Goal: Navigation & Orientation: Find specific page/section

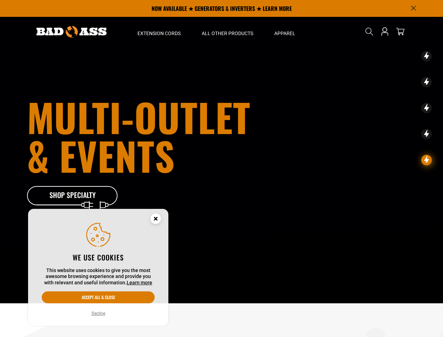
click at [222, 169] on h1 "Multi-Outlet & events" at bounding box center [144, 136] width 234 height 77
click at [414, 8] on icon "Announcement" at bounding box center [414, 8] width 5 height 5
click at [159, 32] on div "Multi-Outlet & events Shop Specialty" at bounding box center [222, 151] width 400 height 303
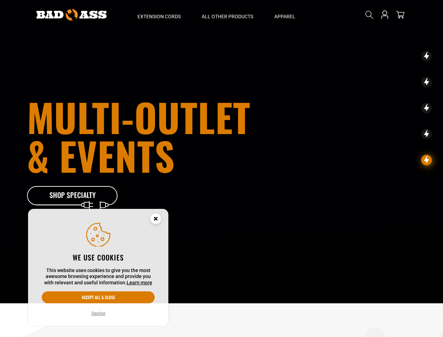
click at [228, 32] on div "Multi-Outlet & events Shop Specialty" at bounding box center [222, 151] width 400 height 303
click at [285, 32] on div "Multi-Outlet & events Shop Specialty" at bounding box center [222, 151] width 400 height 303
click at [370, 32] on div "Multi-Outlet & events Shop Specialty" at bounding box center [222, 151] width 400 height 303
click at [369, 38] on div "Multi-Outlet & events Shop Specialty" at bounding box center [222, 151] width 400 height 303
click at [222, 152] on h1 "Multi-Outlet & events" at bounding box center [144, 136] width 234 height 77
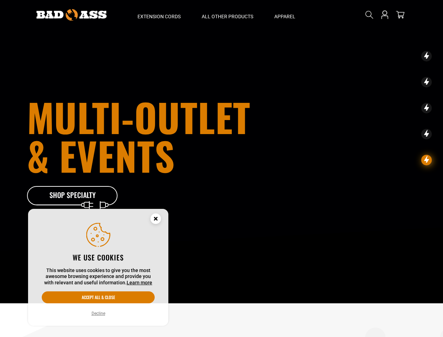
click at [428, 57] on icon at bounding box center [427, 56] width 5 height 8
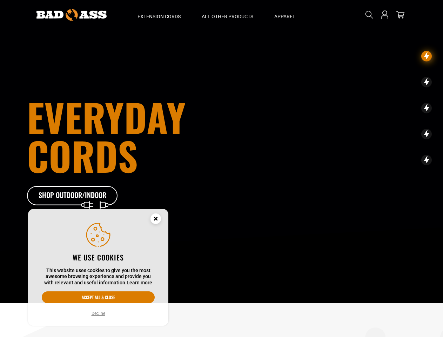
click at [428, 60] on icon at bounding box center [427, 56] width 5 height 8
